Goal: Find specific page/section: Find specific page/section

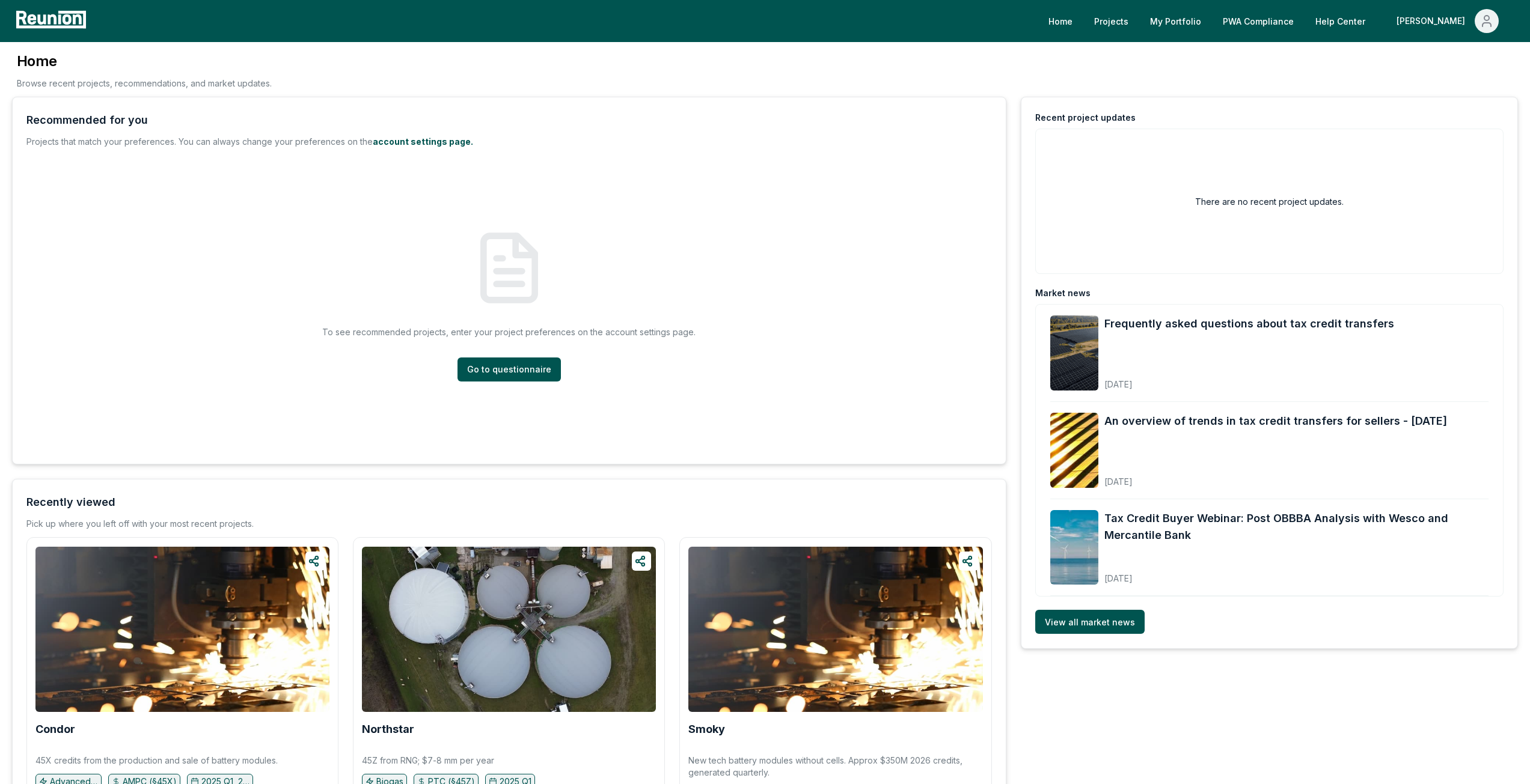
click at [1448, 19] on div "[PERSON_NAME]" at bounding box center [1433, 21] width 73 height 24
click at [1449, 56] on div "Admin Portal" at bounding box center [1461, 64] width 115 height 33
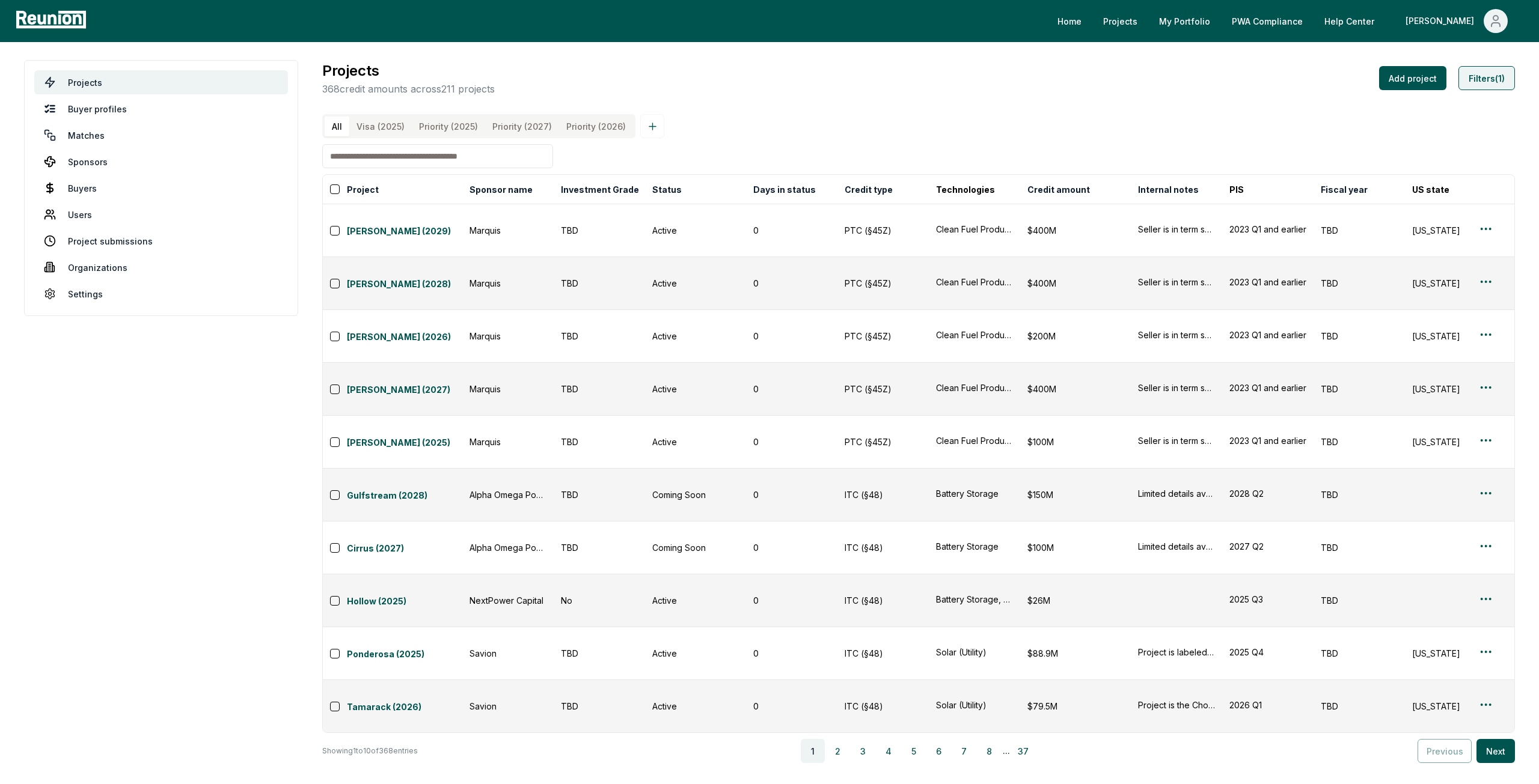
click at [1510, 71] on button "Filters (1)" at bounding box center [1486, 78] width 57 height 24
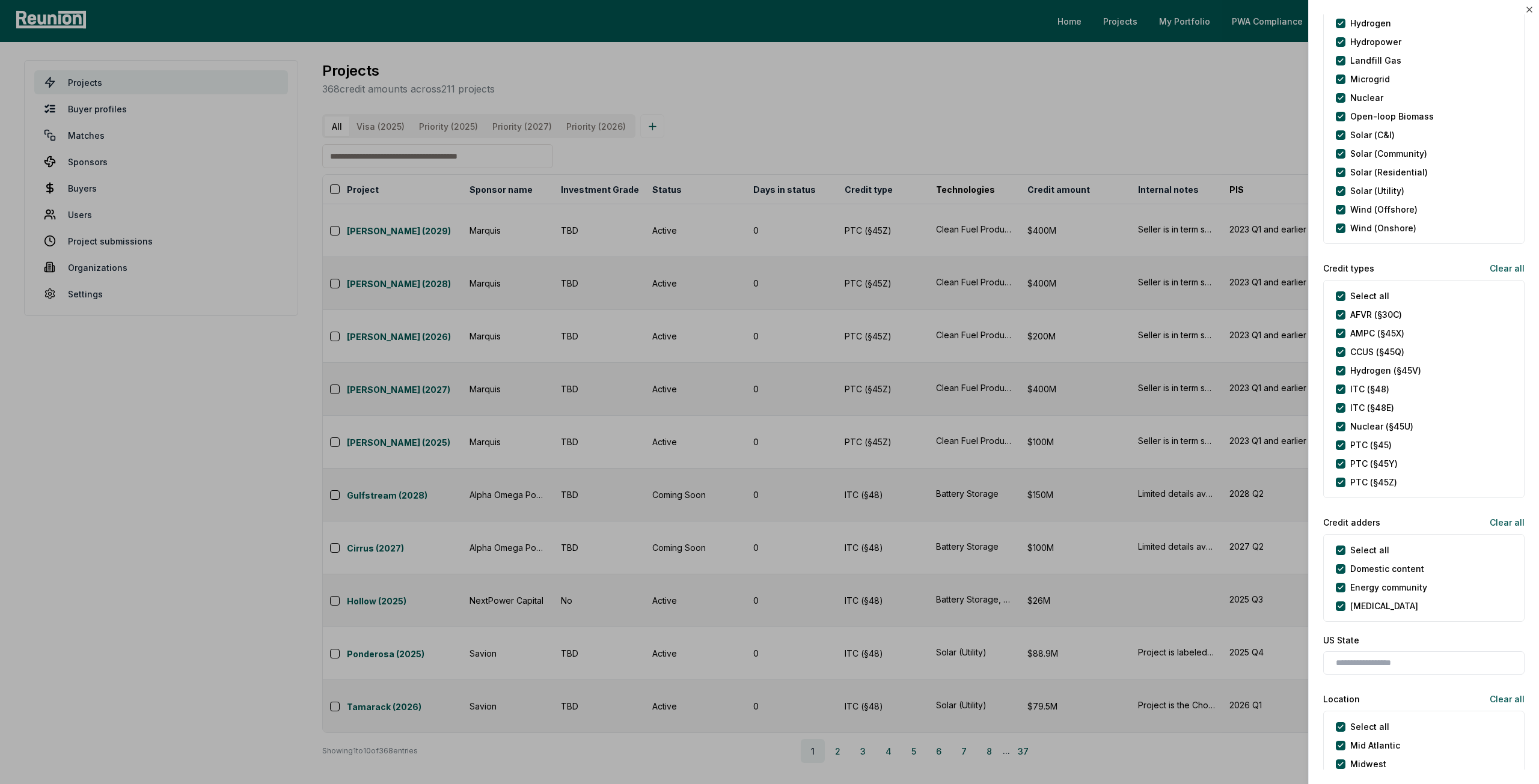
scroll to position [361, 0]
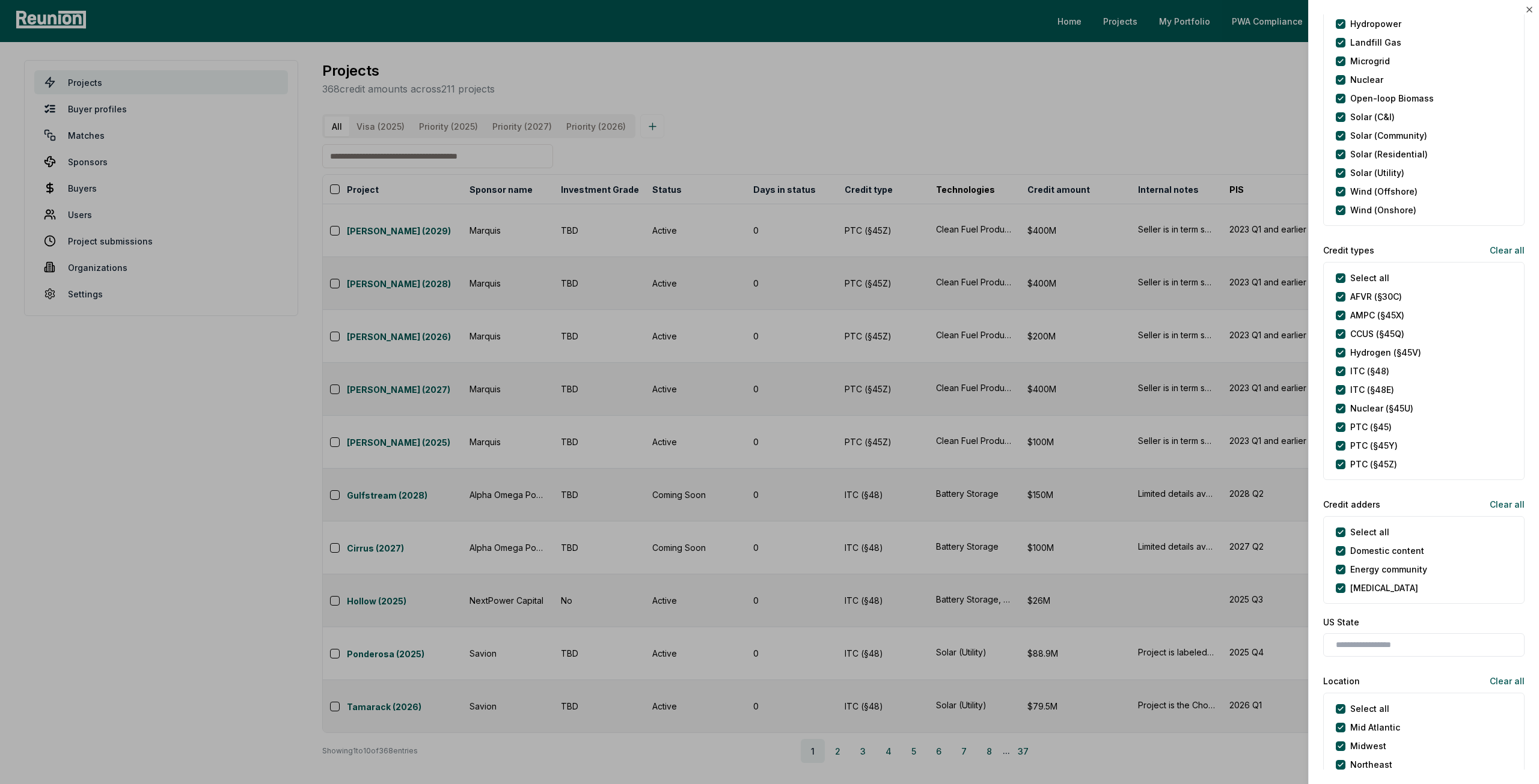
click at [1170, 117] on div at bounding box center [770, 392] width 1539 height 784
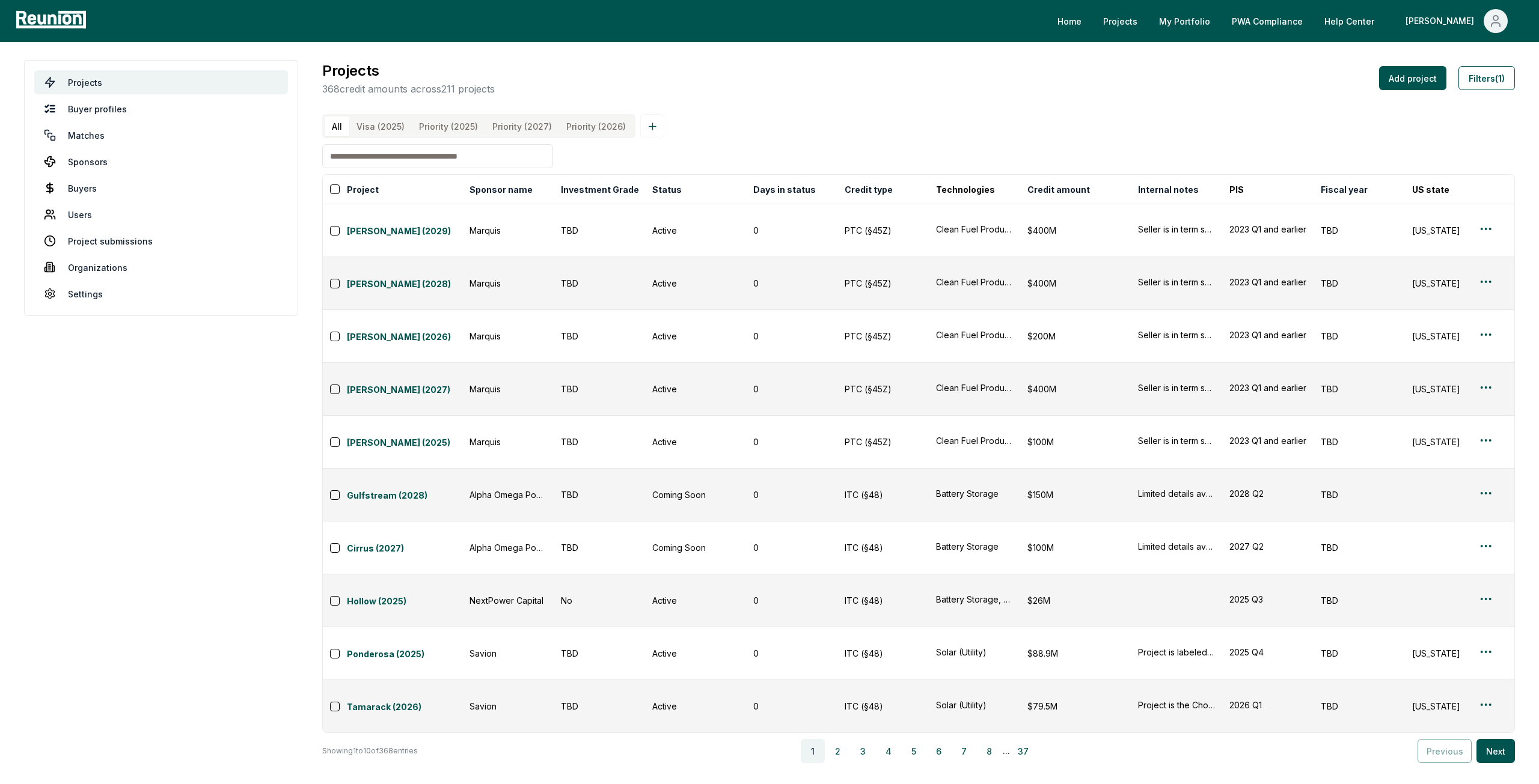
click at [395, 131] on \(2025\) "Visa (2025)" at bounding box center [380, 127] width 62 height 20
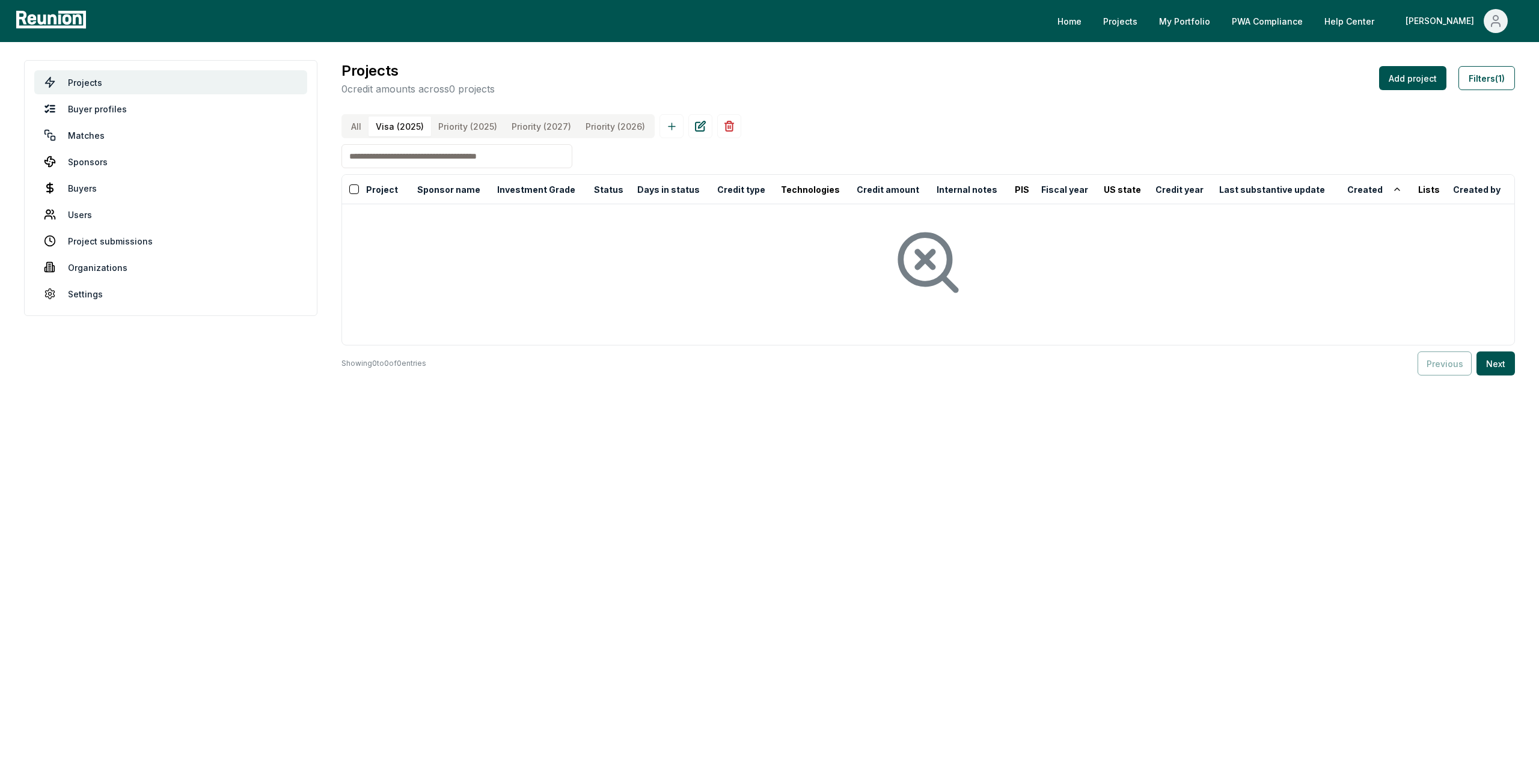
click at [451, 130] on \(2025\) "Priority (2025)" at bounding box center [467, 127] width 73 height 20
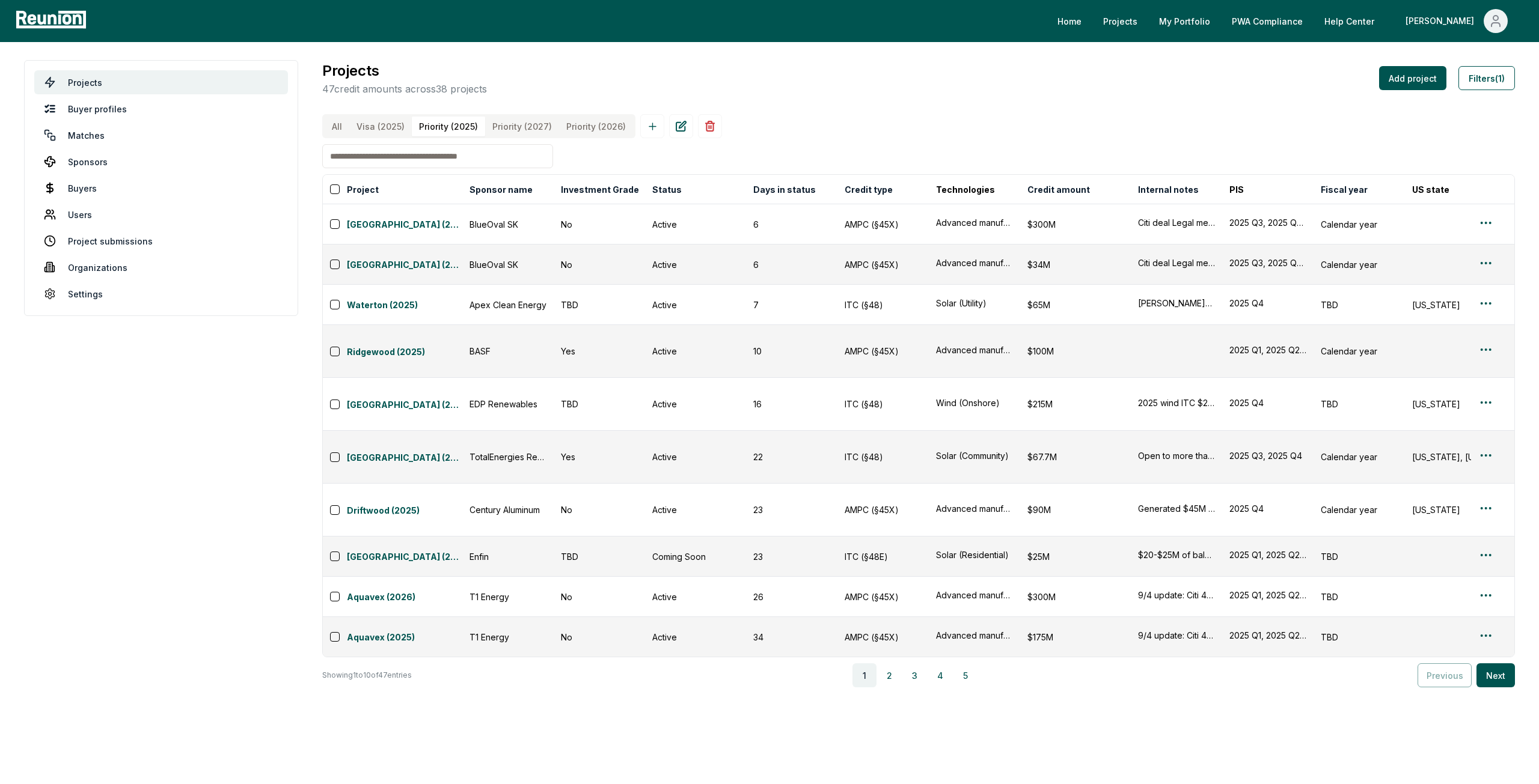
click at [340, 127] on button "All" at bounding box center [337, 127] width 25 height 20
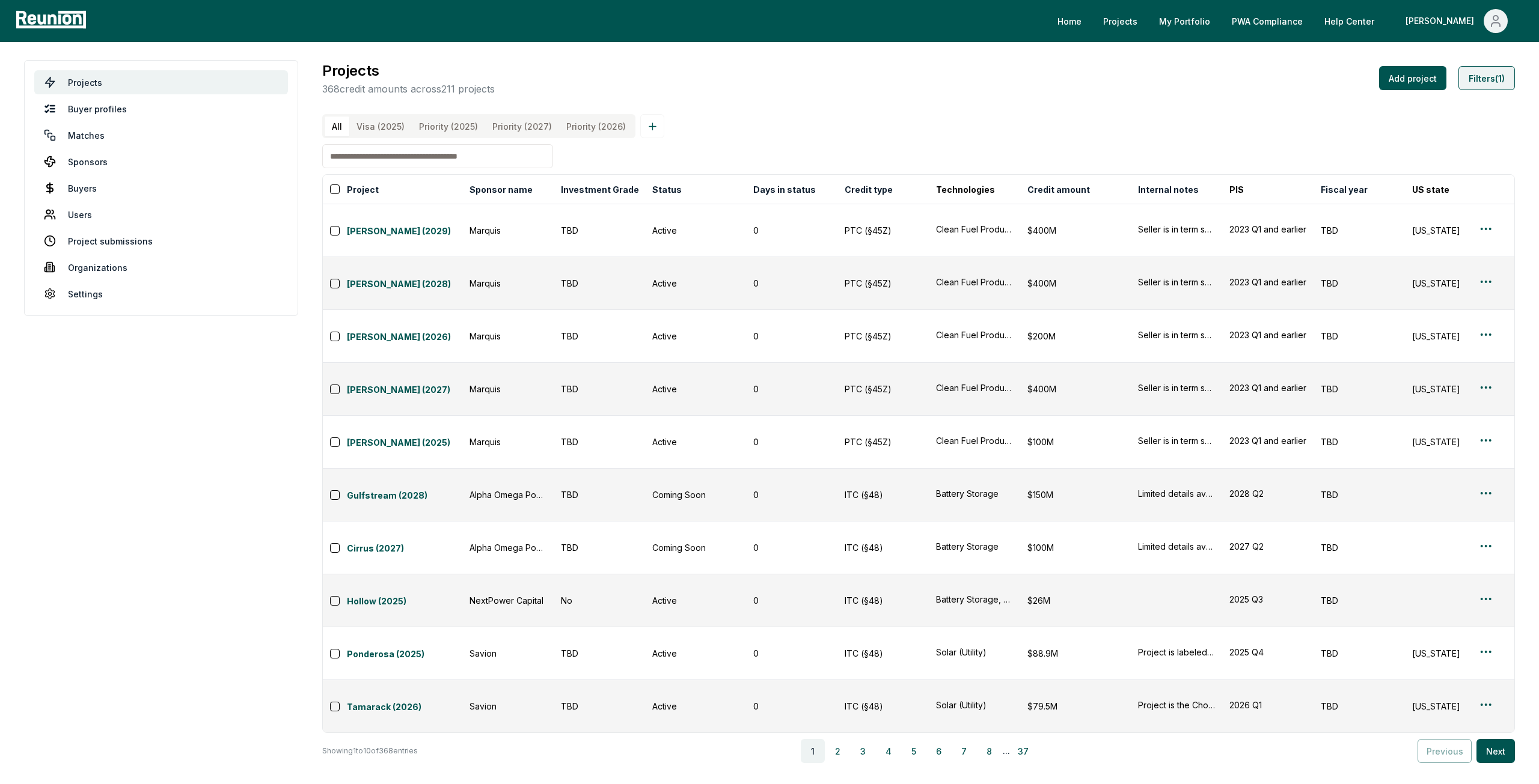
click at [1506, 81] on button "Filters (1)" at bounding box center [1486, 78] width 57 height 24
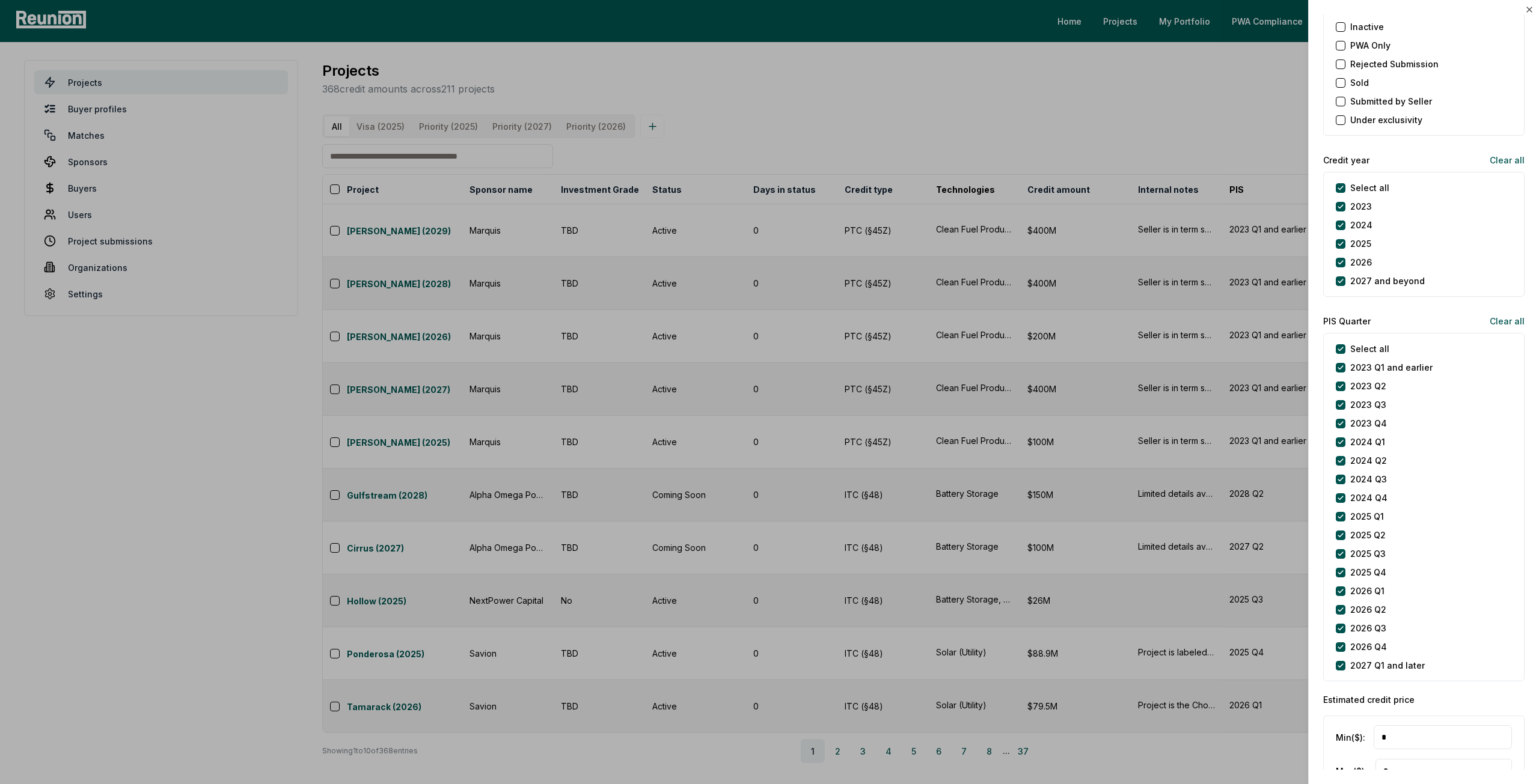
scroll to position [1382, 0]
click at [1340, 171] on div "Select all" at bounding box center [1362, 177] width 54 height 12
click at [1342, 173] on year "Select all" at bounding box center [1340, 177] width 9 height 9
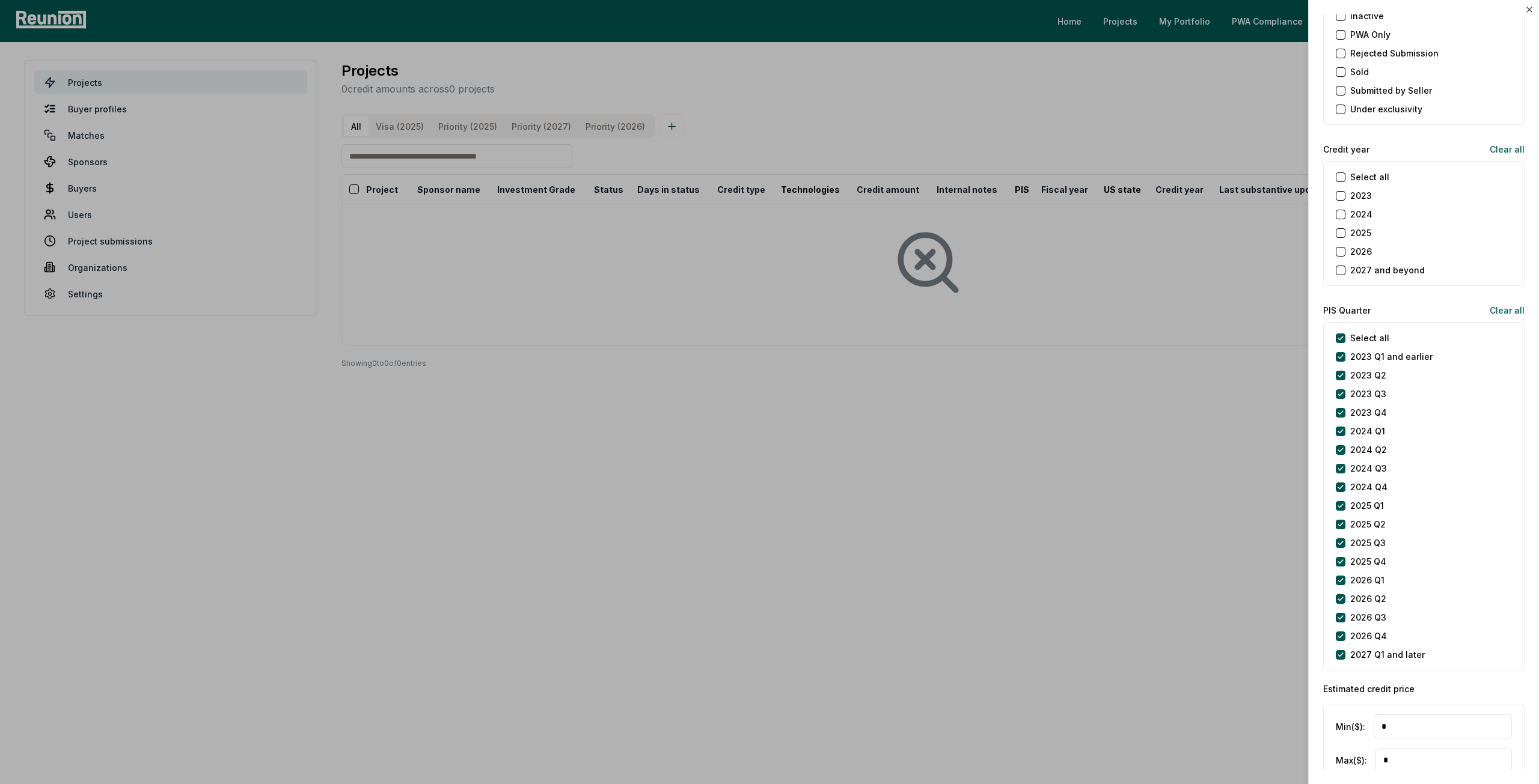
click at [1341, 229] on button "2025" at bounding box center [1340, 233] width 9 height 9
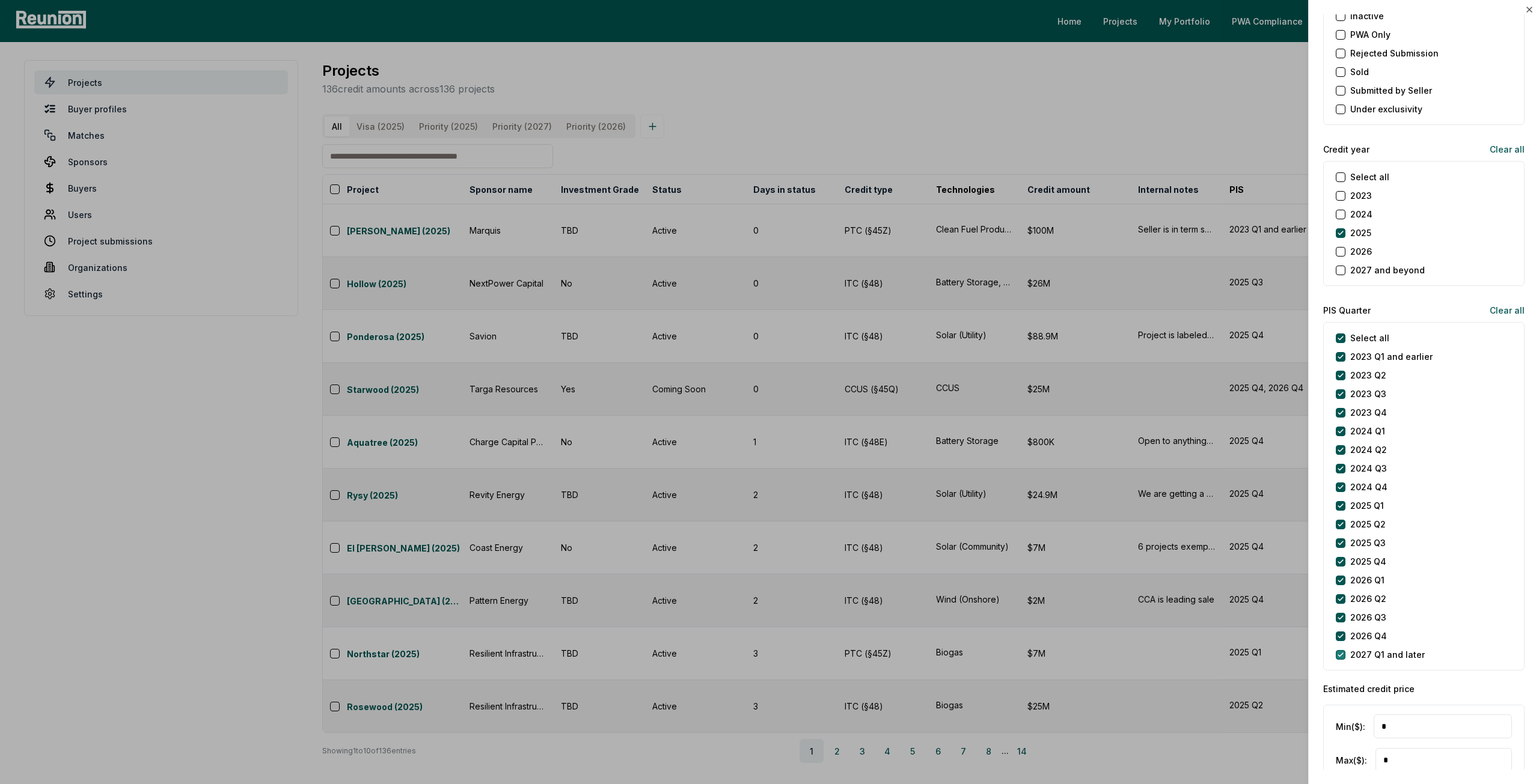
click at [1342, 650] on later "2027 Q1 and later" at bounding box center [1340, 655] width 9 height 9
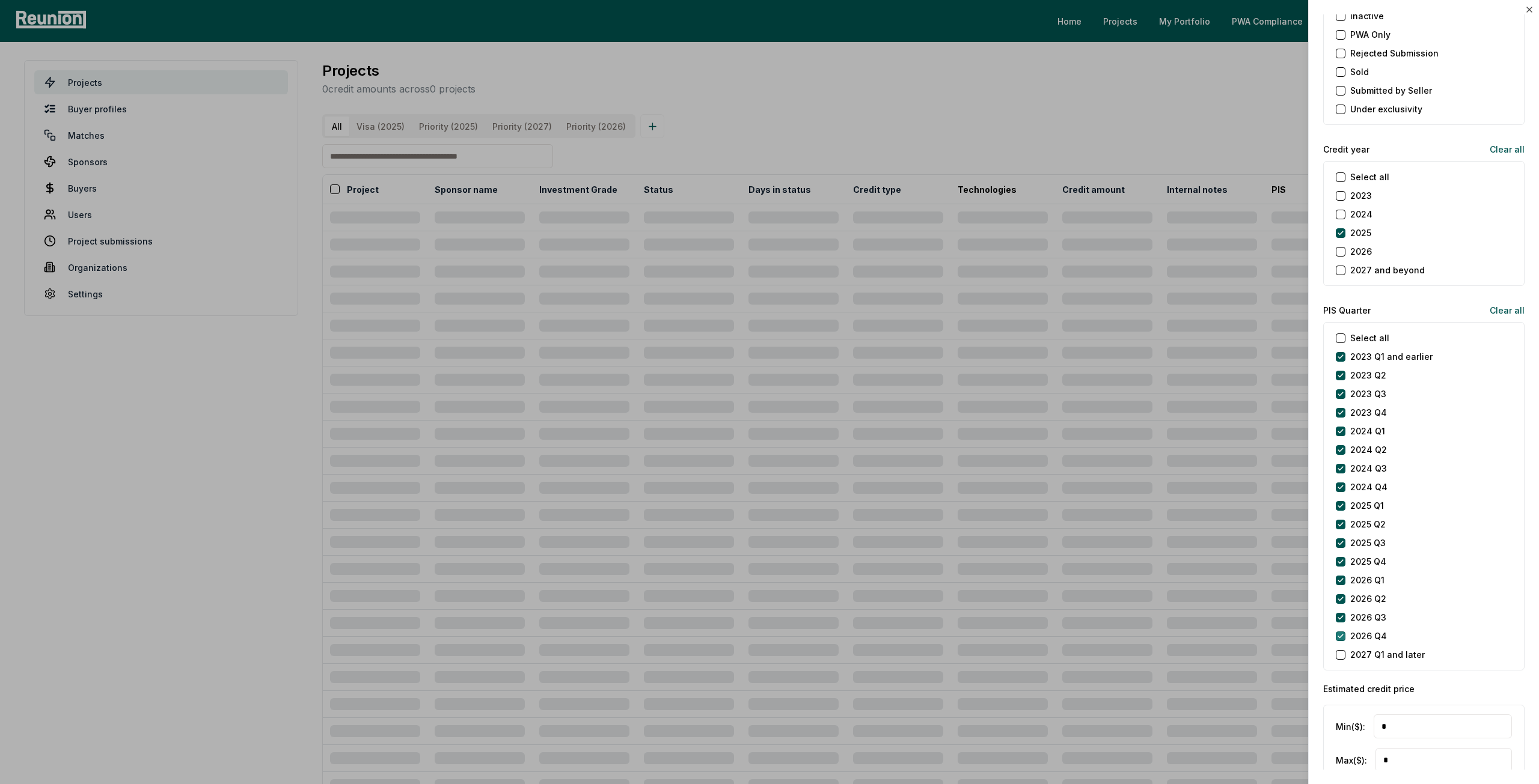
click at [1338, 634] on Q4 "2026 Q4" at bounding box center [1340, 636] width 9 height 9
click at [1337, 615] on Q3 "2026 Q3" at bounding box center [1340, 618] width 9 height 9
click at [1339, 600] on Q2 "2026 Q2" at bounding box center [1340, 599] width 9 height 9
click at [1343, 579] on Q1 "2026 Q1" at bounding box center [1340, 580] width 9 height 9
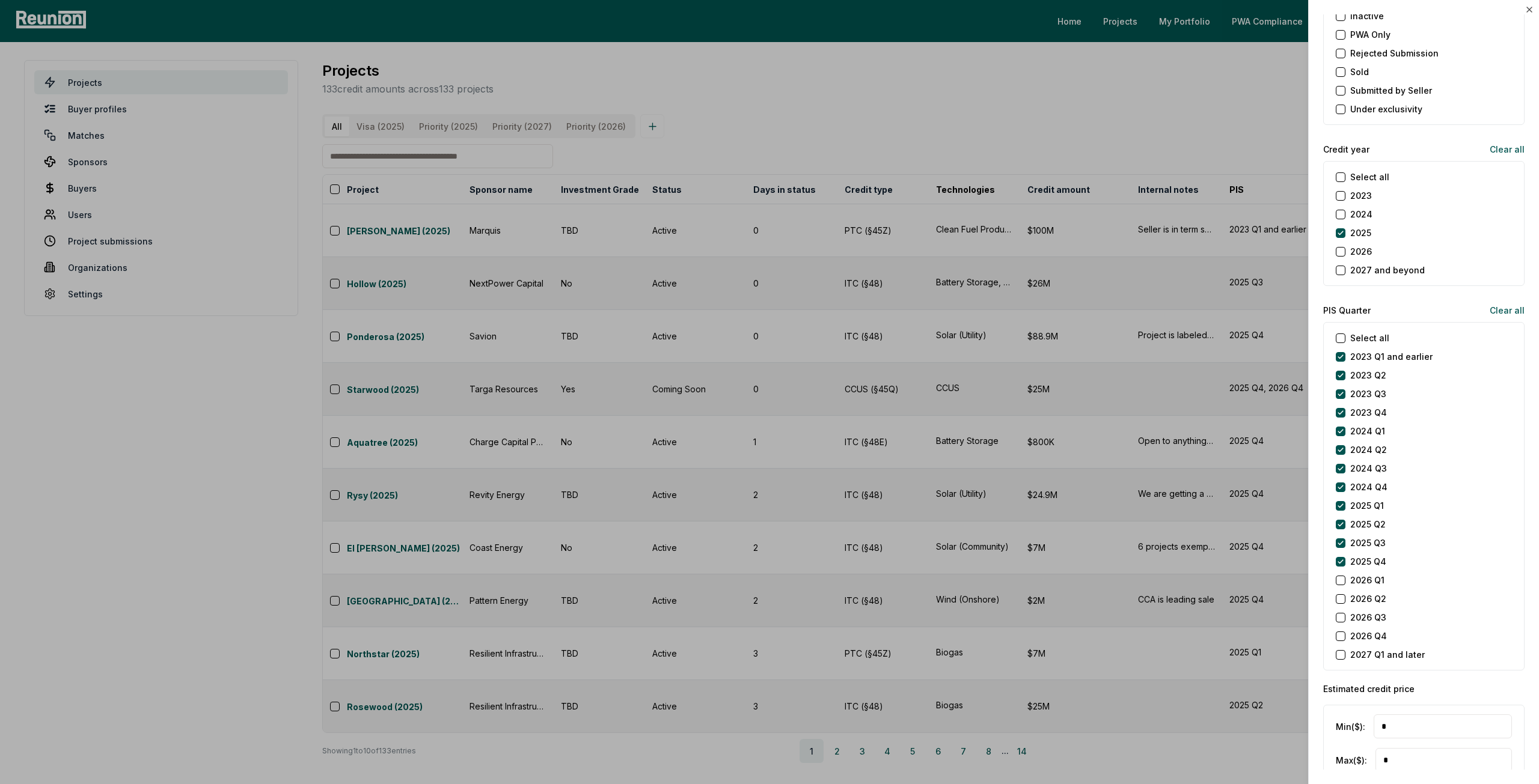
click at [1150, 131] on div at bounding box center [770, 392] width 1539 height 784
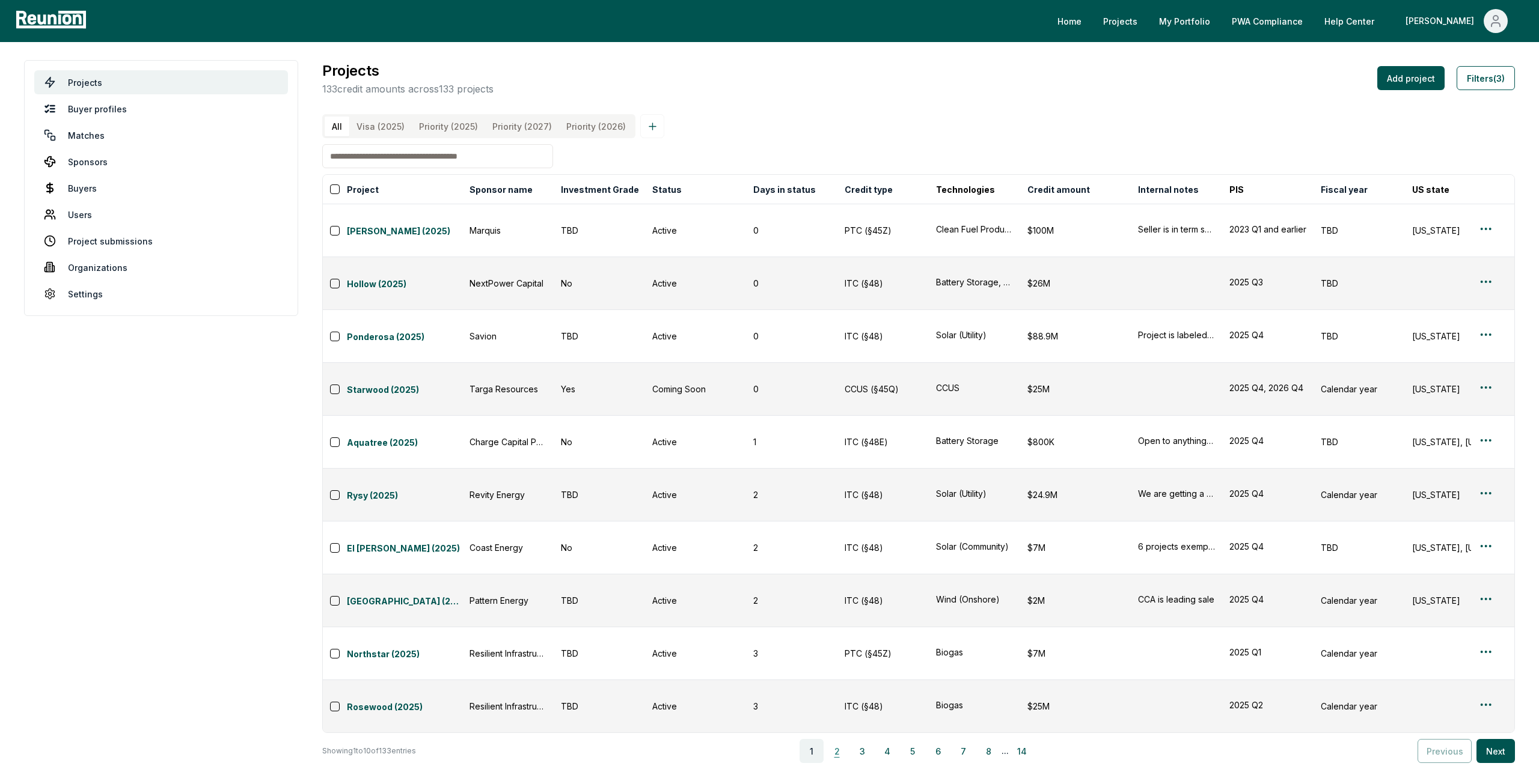
click at [842, 739] on button "2" at bounding box center [836, 751] width 24 height 24
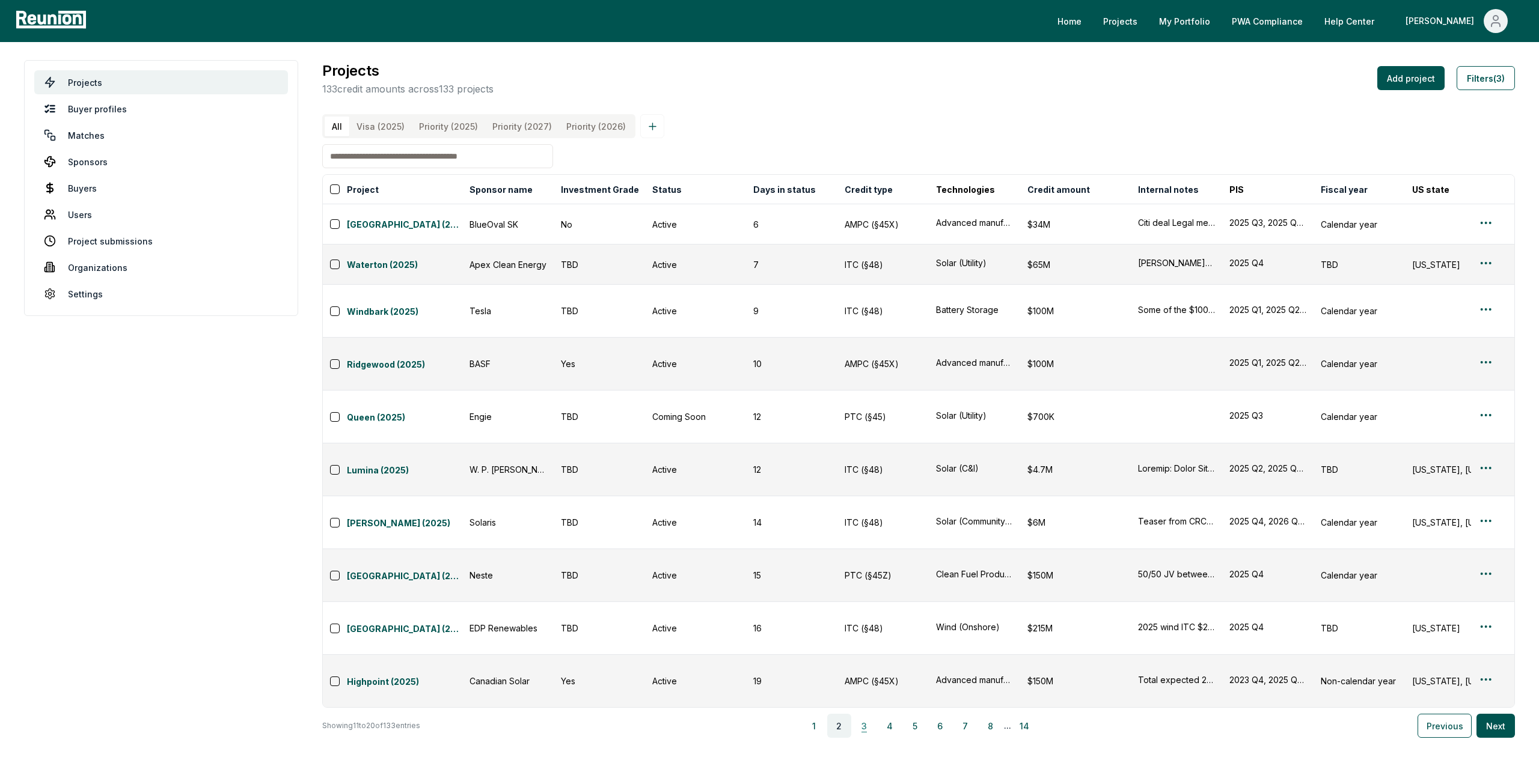
click at [874, 714] on button "3" at bounding box center [864, 726] width 24 height 24
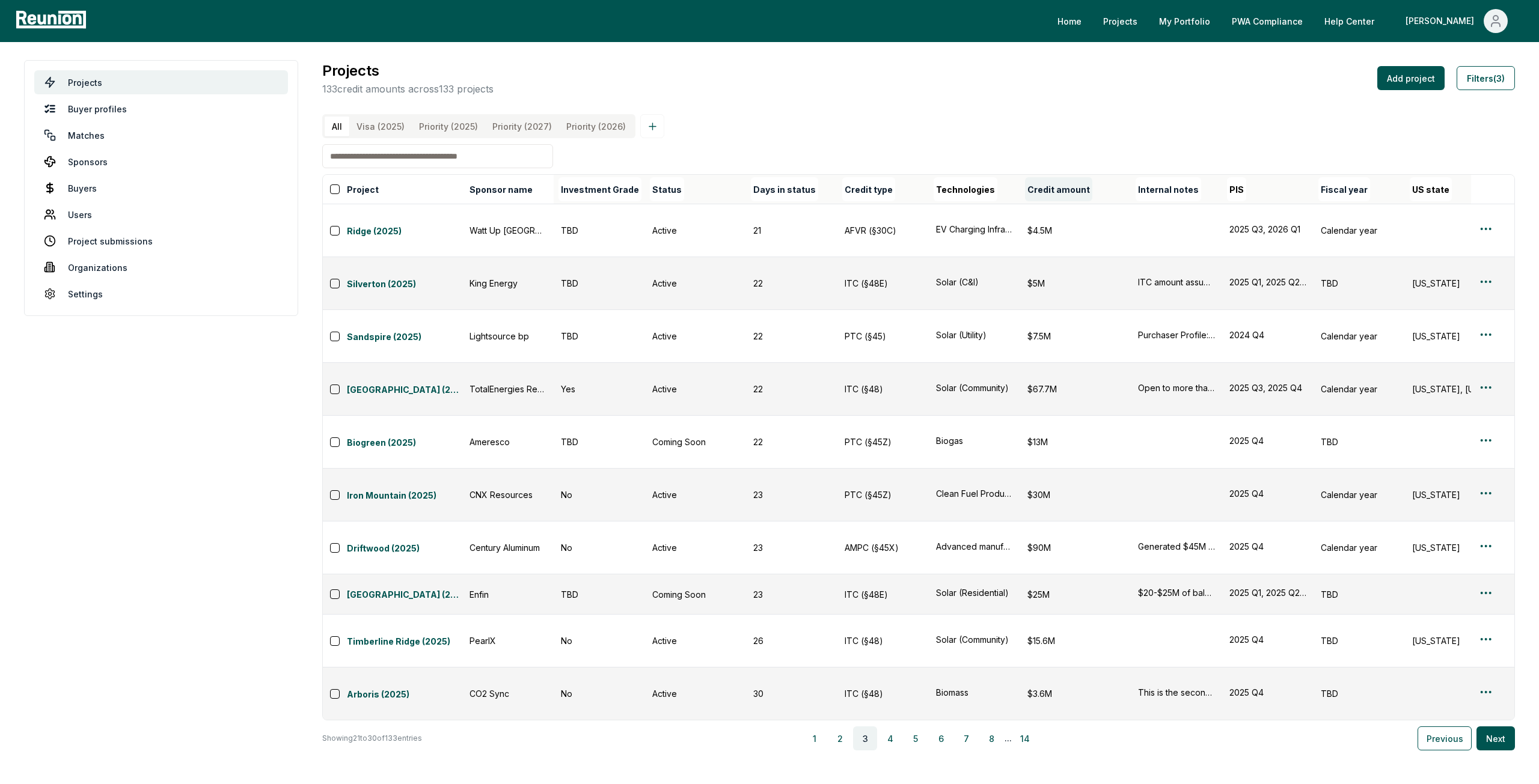
click at [1062, 188] on button "Credit amount" at bounding box center [1059, 189] width 68 height 24
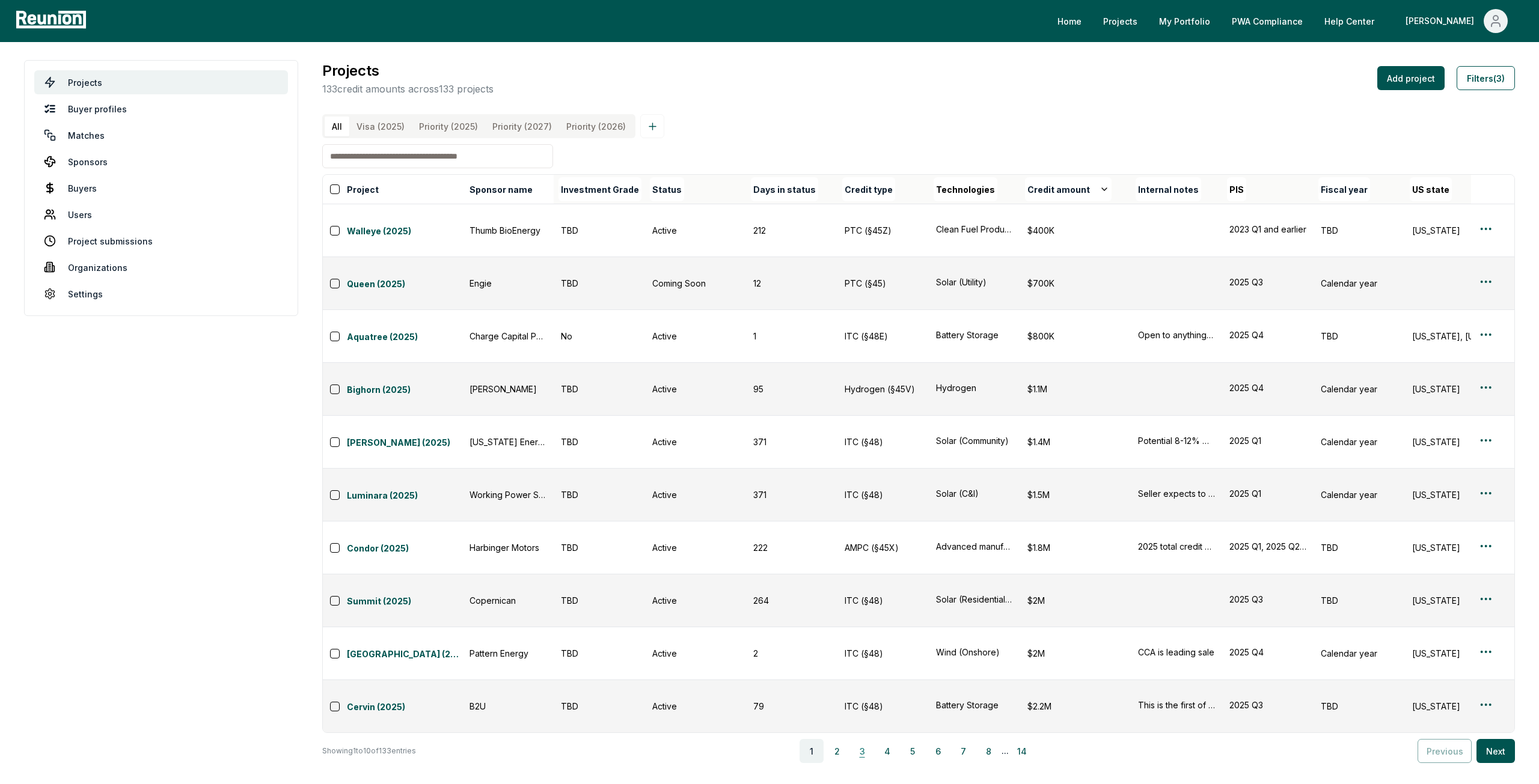
click at [869, 739] on button "3" at bounding box center [861, 751] width 24 height 24
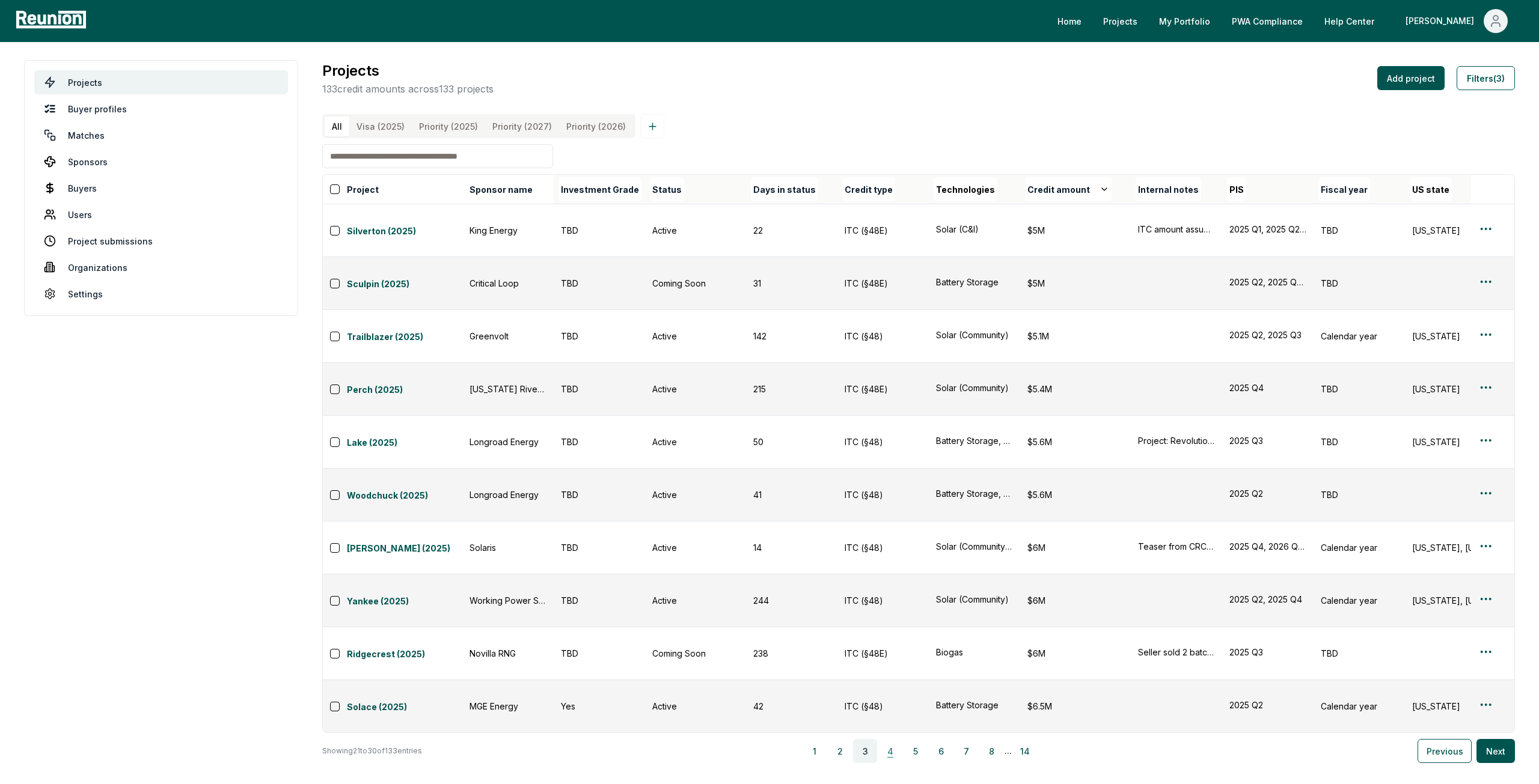
click at [890, 739] on button "4" at bounding box center [890, 751] width 24 height 24
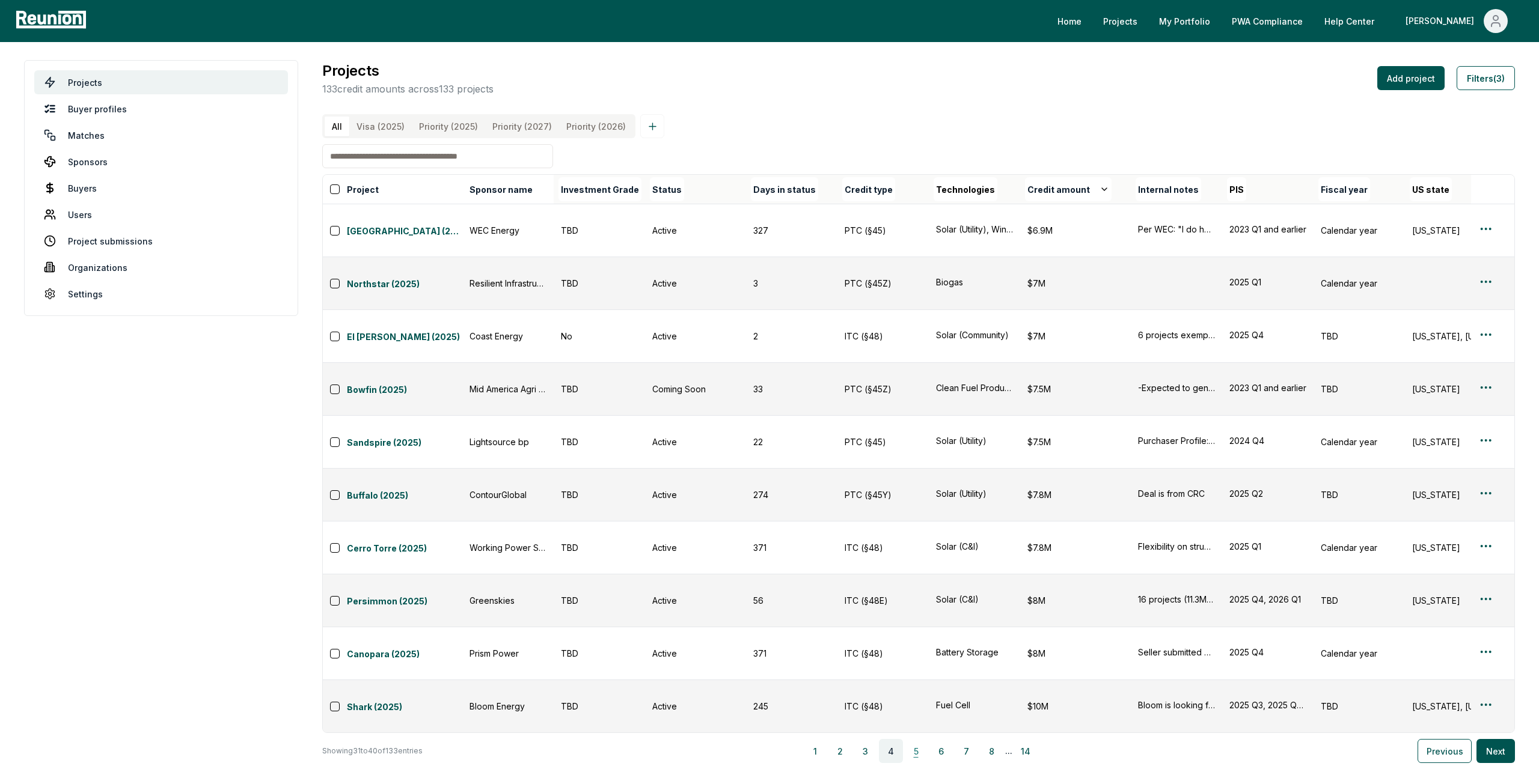
click at [924, 739] on button "5" at bounding box center [916, 751] width 24 height 24
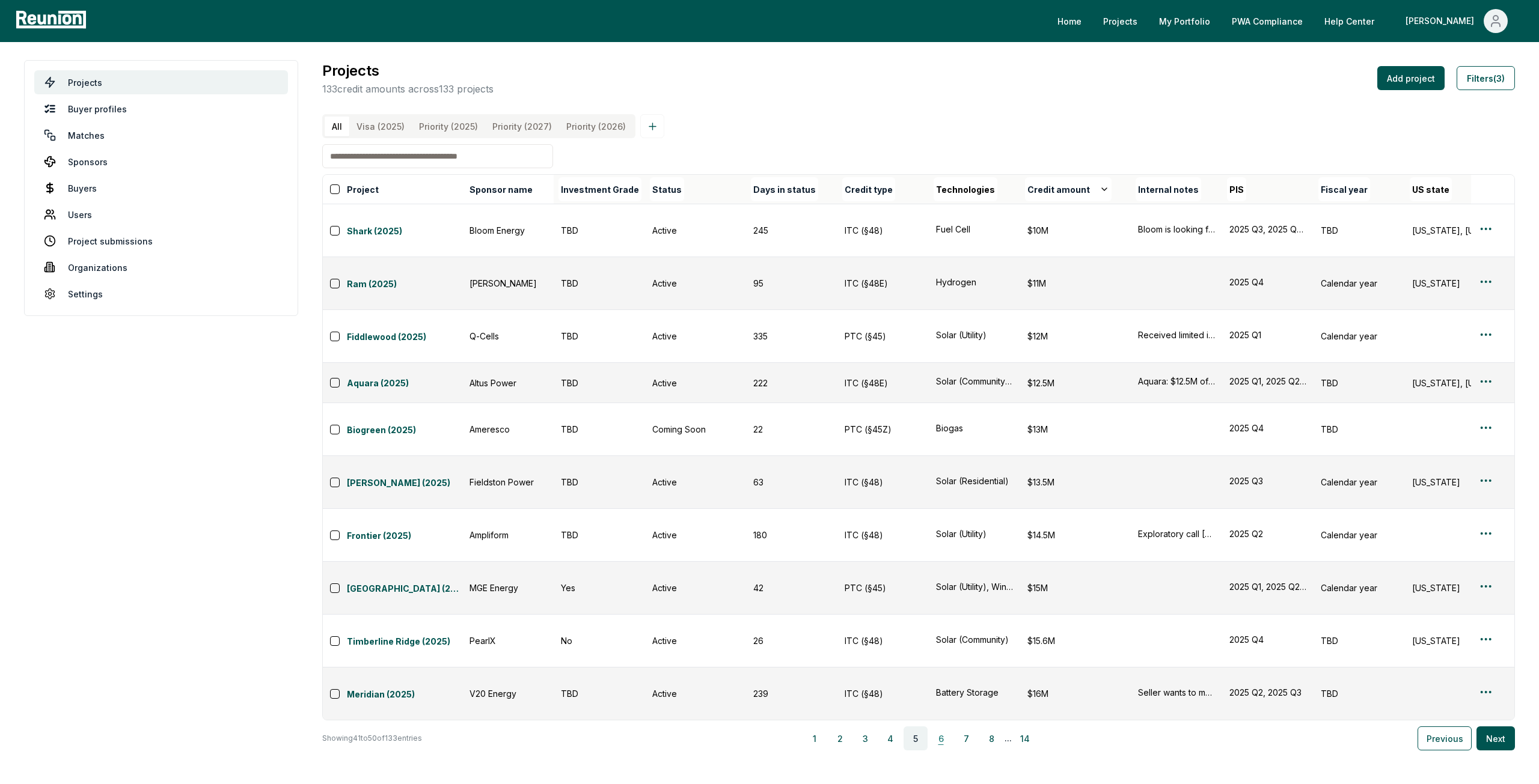
click at [947, 727] on button "6" at bounding box center [940, 738] width 24 height 24
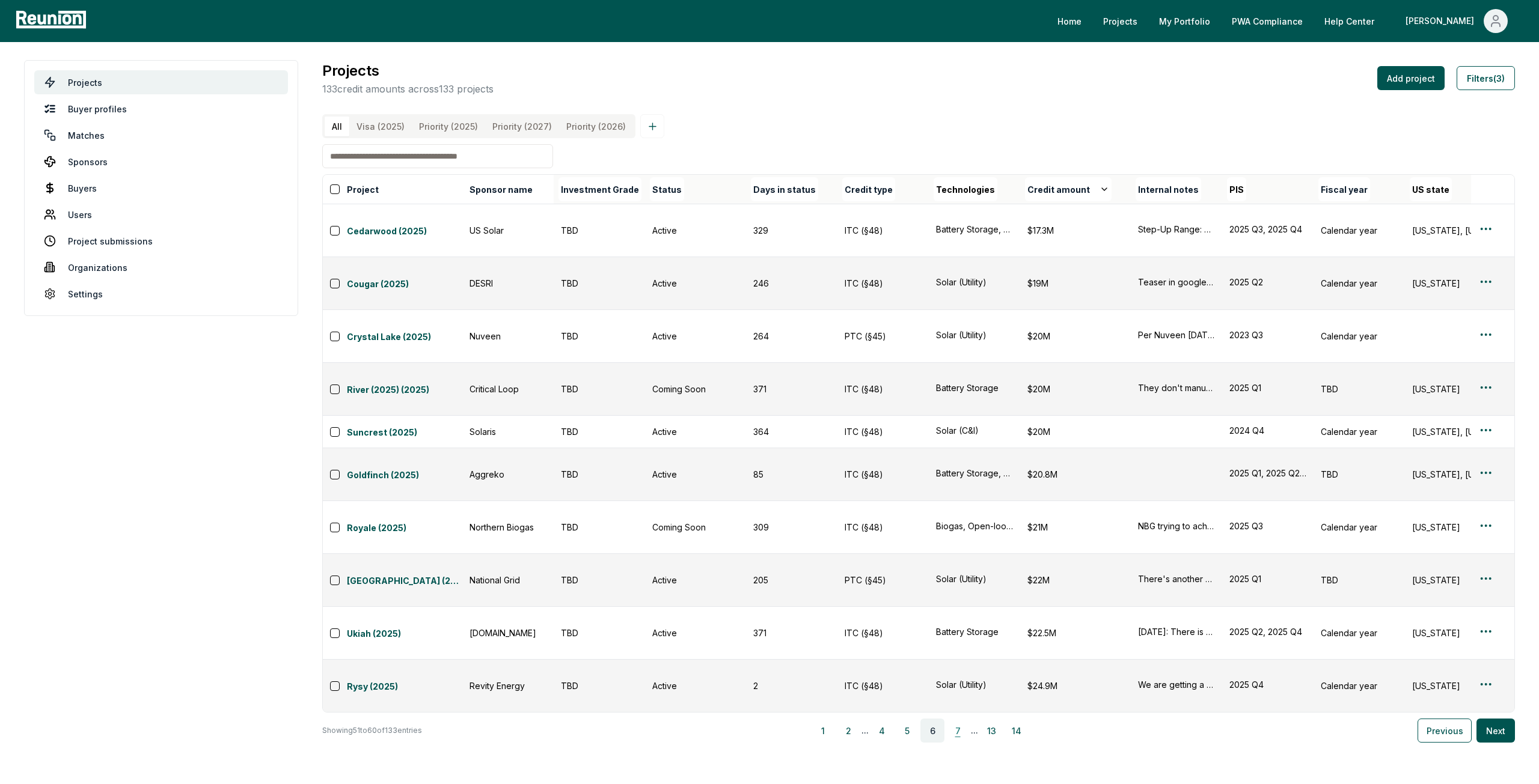
click at [965, 719] on button "7" at bounding box center [957, 730] width 24 height 24
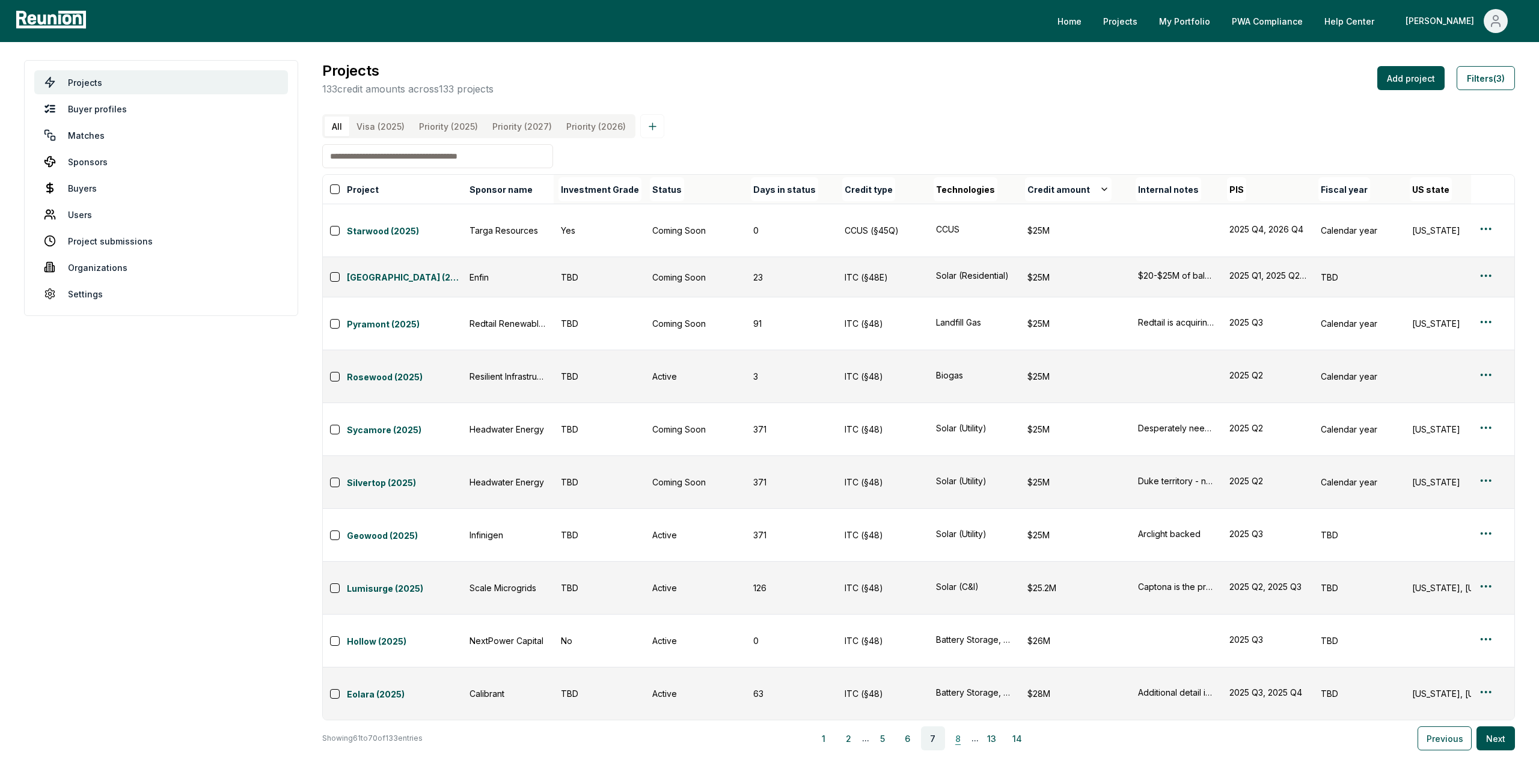
click at [961, 727] on button "8" at bounding box center [958, 738] width 24 height 24
